Goal: Check status: Check status

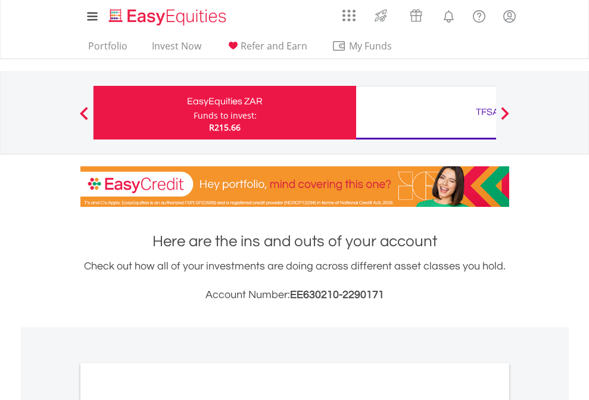
click at [194, 113] on div "Funds to invest:" at bounding box center [225, 116] width 63 height 12
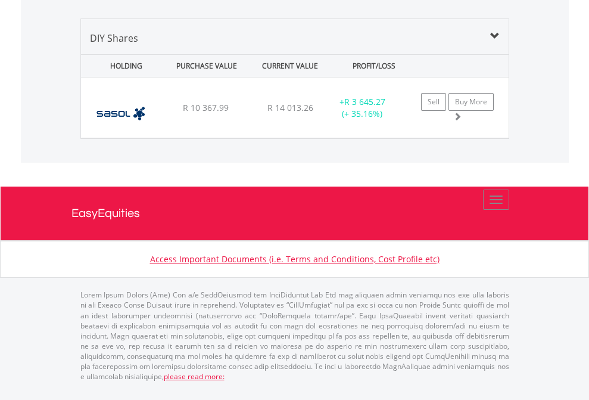
scroll to position [114, 187]
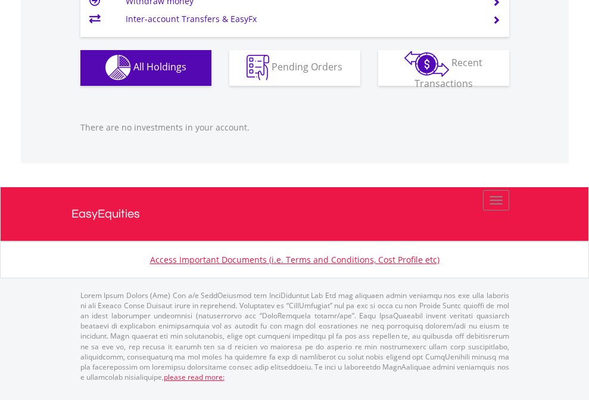
scroll to position [114, 187]
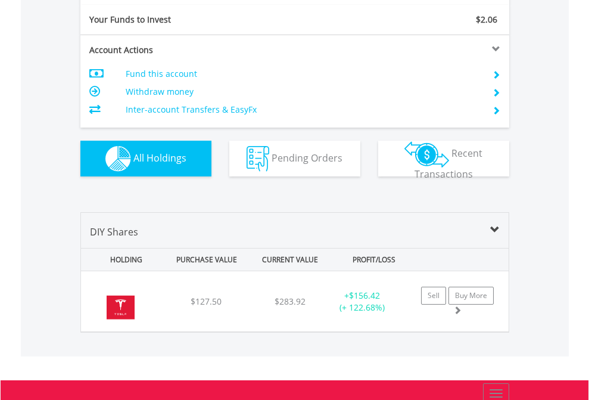
scroll to position [1325, 0]
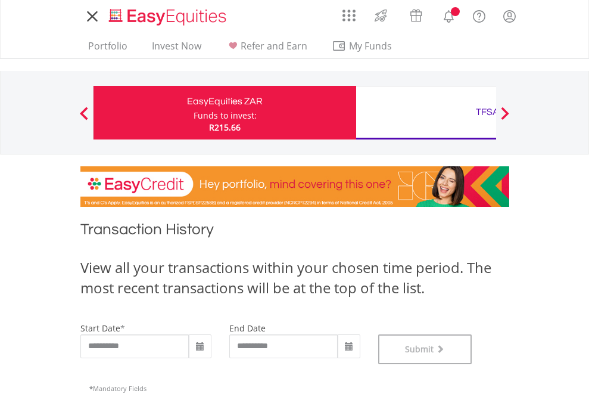
scroll to position [483, 0]
click at [426, 113] on div "TFSA" at bounding box center [488, 112] width 249 height 17
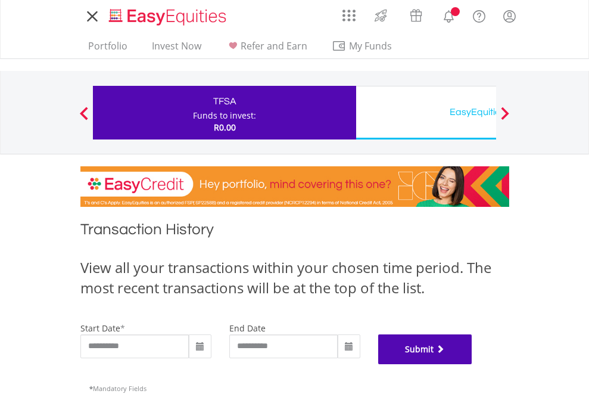
click at [473, 364] on button "Submit" at bounding box center [425, 349] width 94 height 30
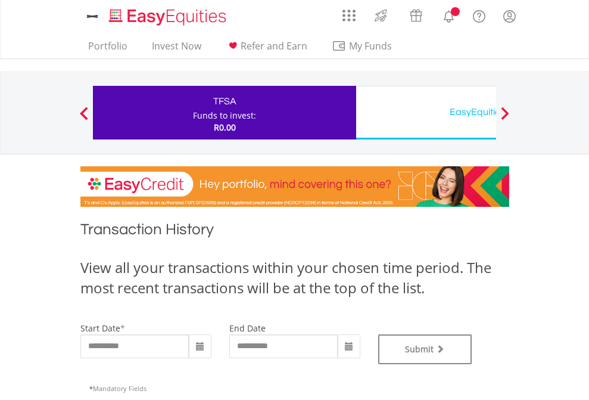
click at [426, 113] on div "EasyEquities USD" at bounding box center [488, 112] width 249 height 17
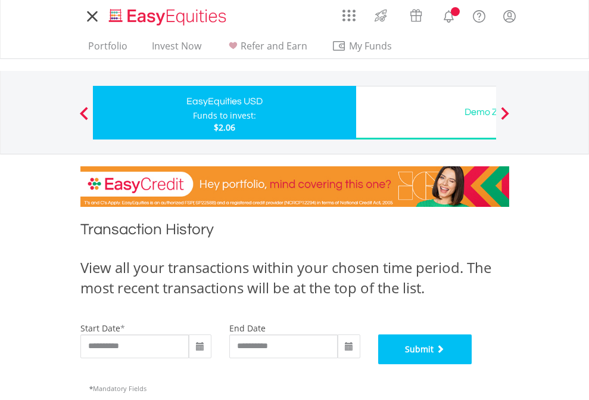
click at [473, 364] on button "Submit" at bounding box center [425, 349] width 94 height 30
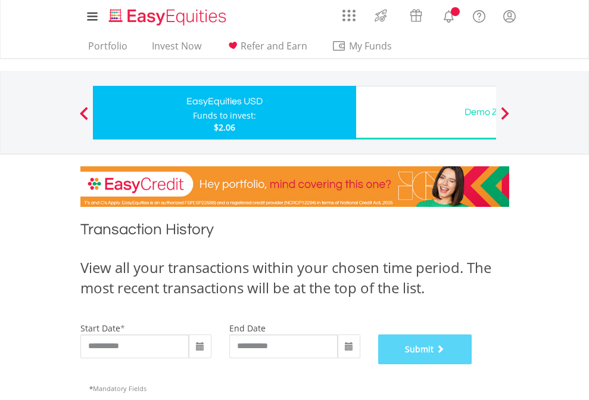
scroll to position [483, 0]
